Goal: Feedback & Contribution: Leave review/rating

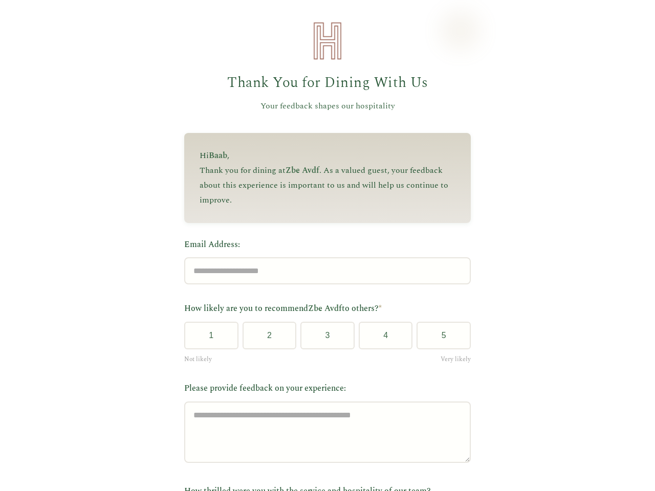
click at [323, 246] on label "Email Address:" at bounding box center [327, 244] width 286 height 13
click at [323, 257] on input "Email Address:" at bounding box center [327, 270] width 286 height 27
click at [323, 246] on label "Email Address:" at bounding box center [327, 244] width 286 height 13
click at [323, 257] on input "Email Address:" at bounding box center [327, 270] width 286 height 27
click at [207, 339] on button "1" at bounding box center [211, 336] width 54 height 28
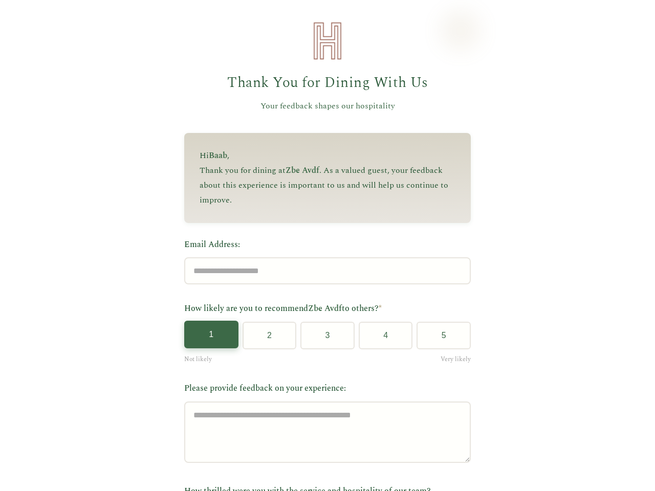
click at [265, 339] on button "2" at bounding box center [269, 336] width 54 height 28
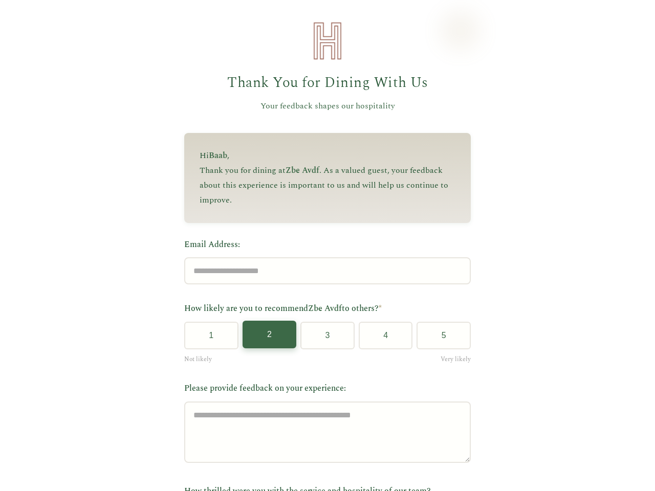
click at [323, 339] on button "3" at bounding box center [327, 336] width 54 height 28
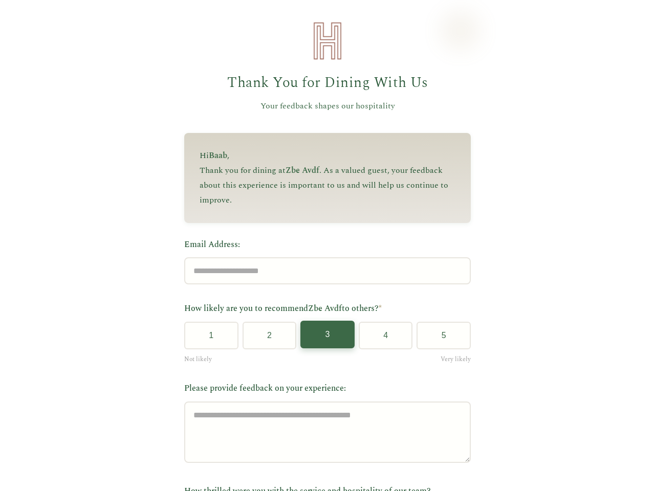
click at [381, 339] on button "4" at bounding box center [386, 336] width 54 height 28
click at [439, 339] on button "5" at bounding box center [443, 336] width 54 height 28
